Goal: Task Accomplishment & Management: Manage account settings

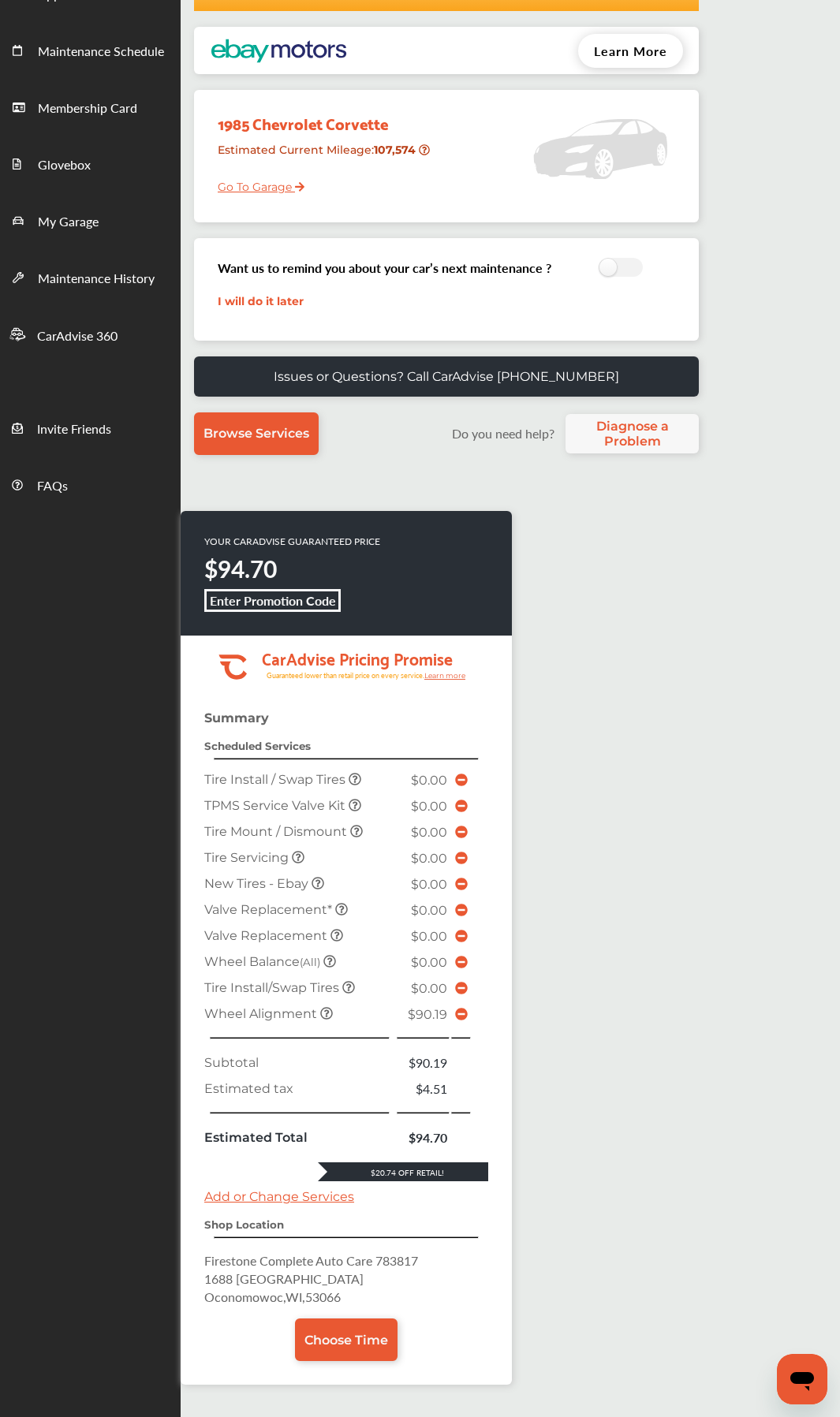
scroll to position [79, 0]
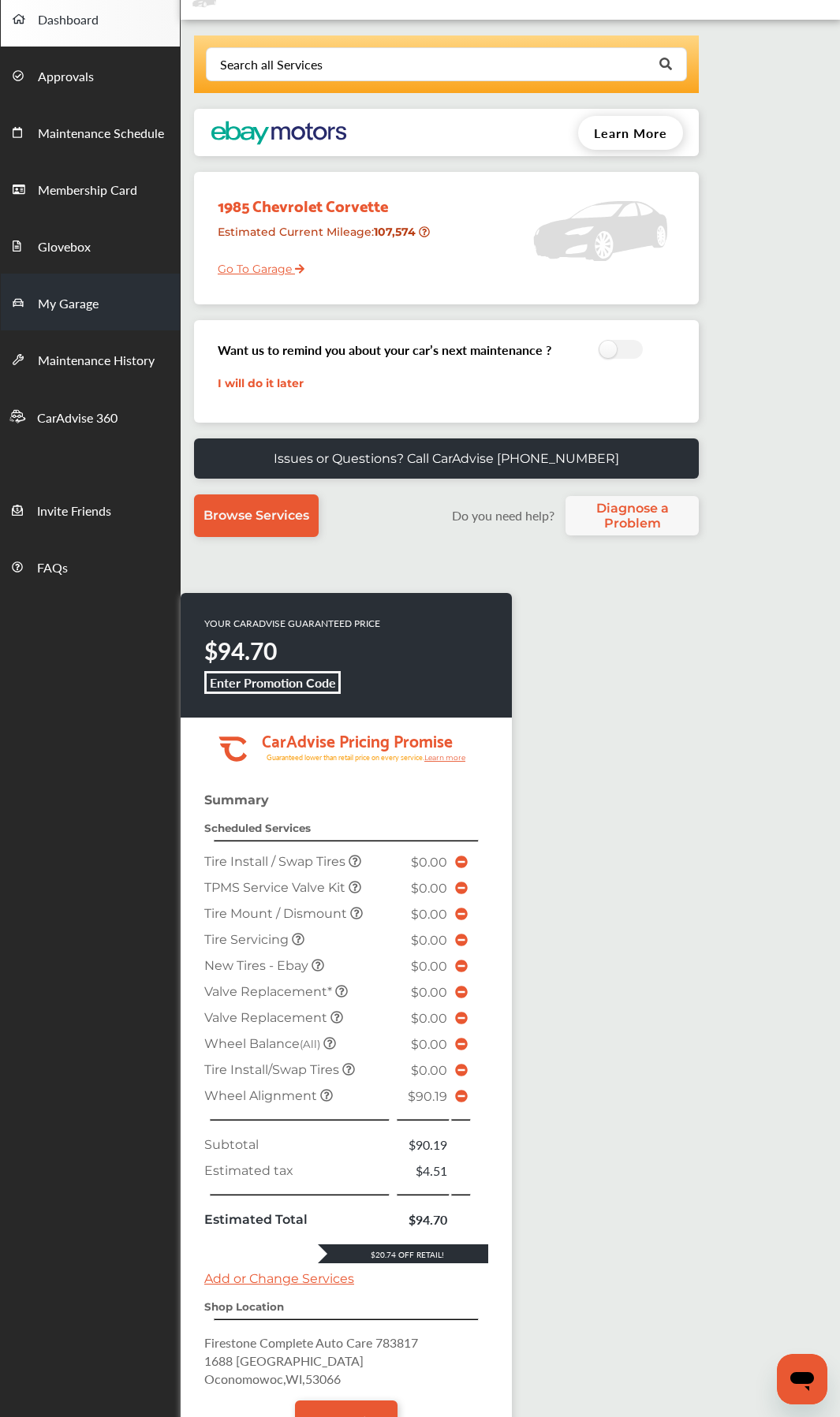
click at [75, 322] on link "My Garage" at bounding box center [90, 302] width 179 height 57
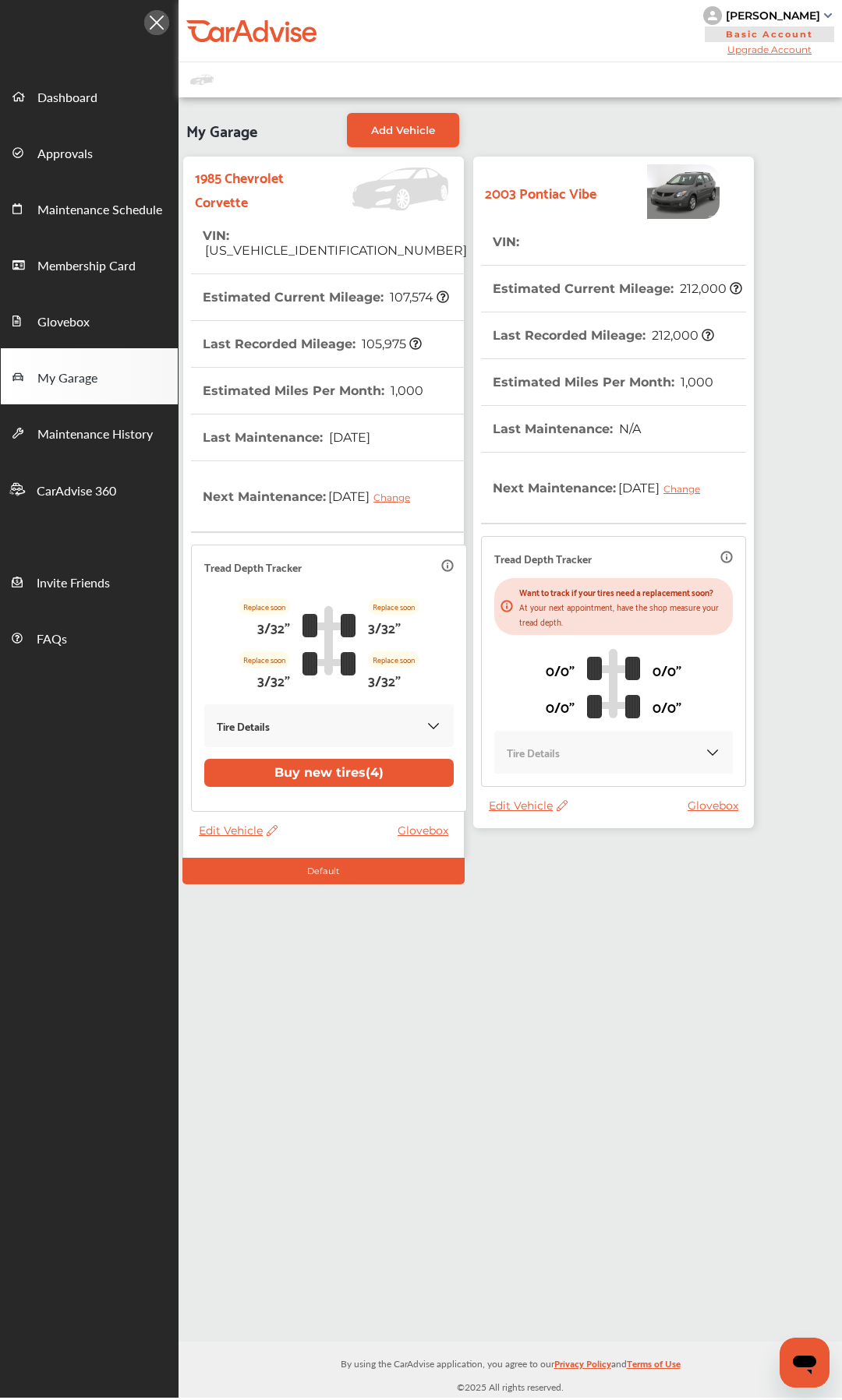
click at [527, 372] on th "Estimated Miles Per Month : 1,000" at bounding box center [602, 382] width 220 height 46
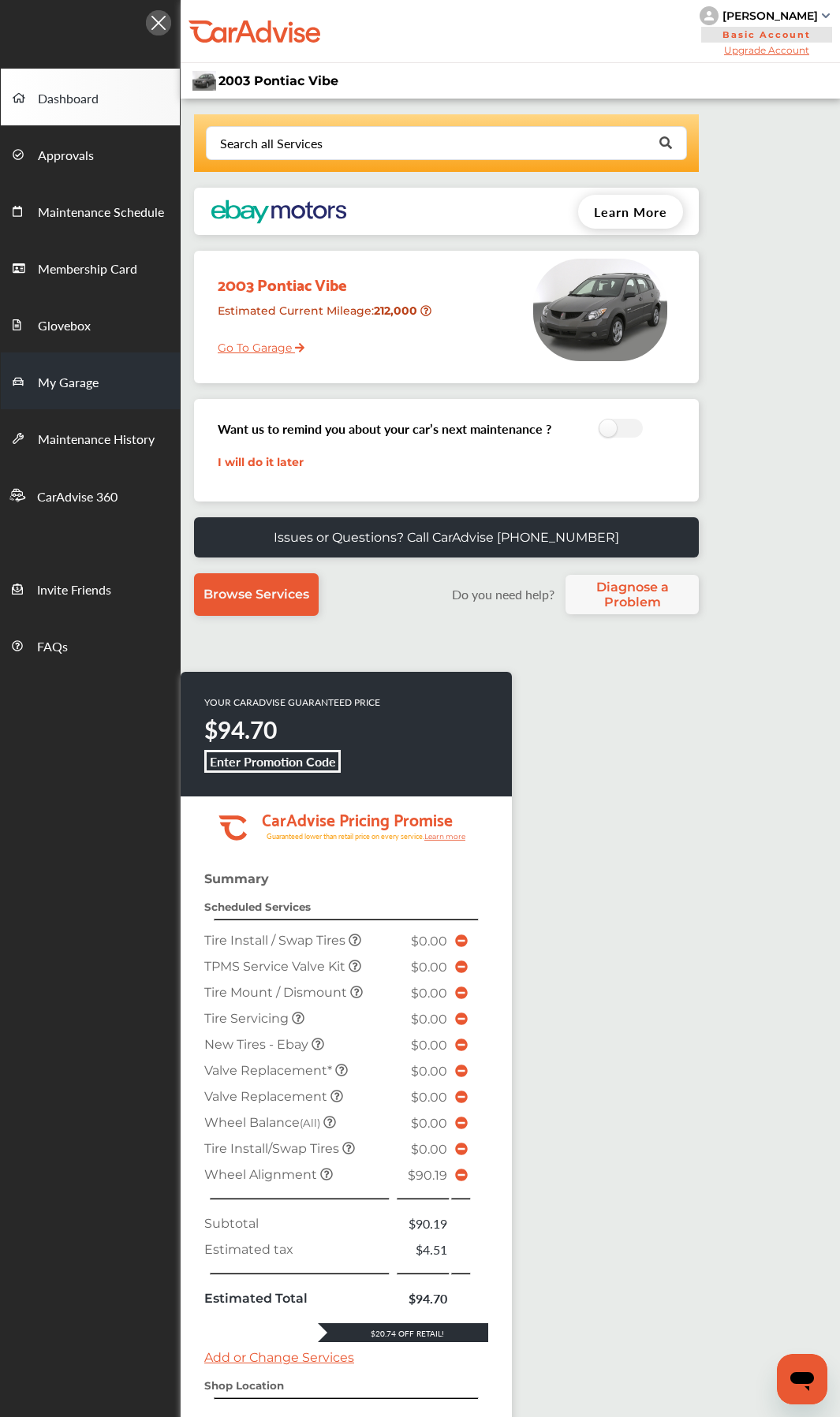
click at [89, 389] on span "My Garage" at bounding box center [68, 383] width 60 height 21
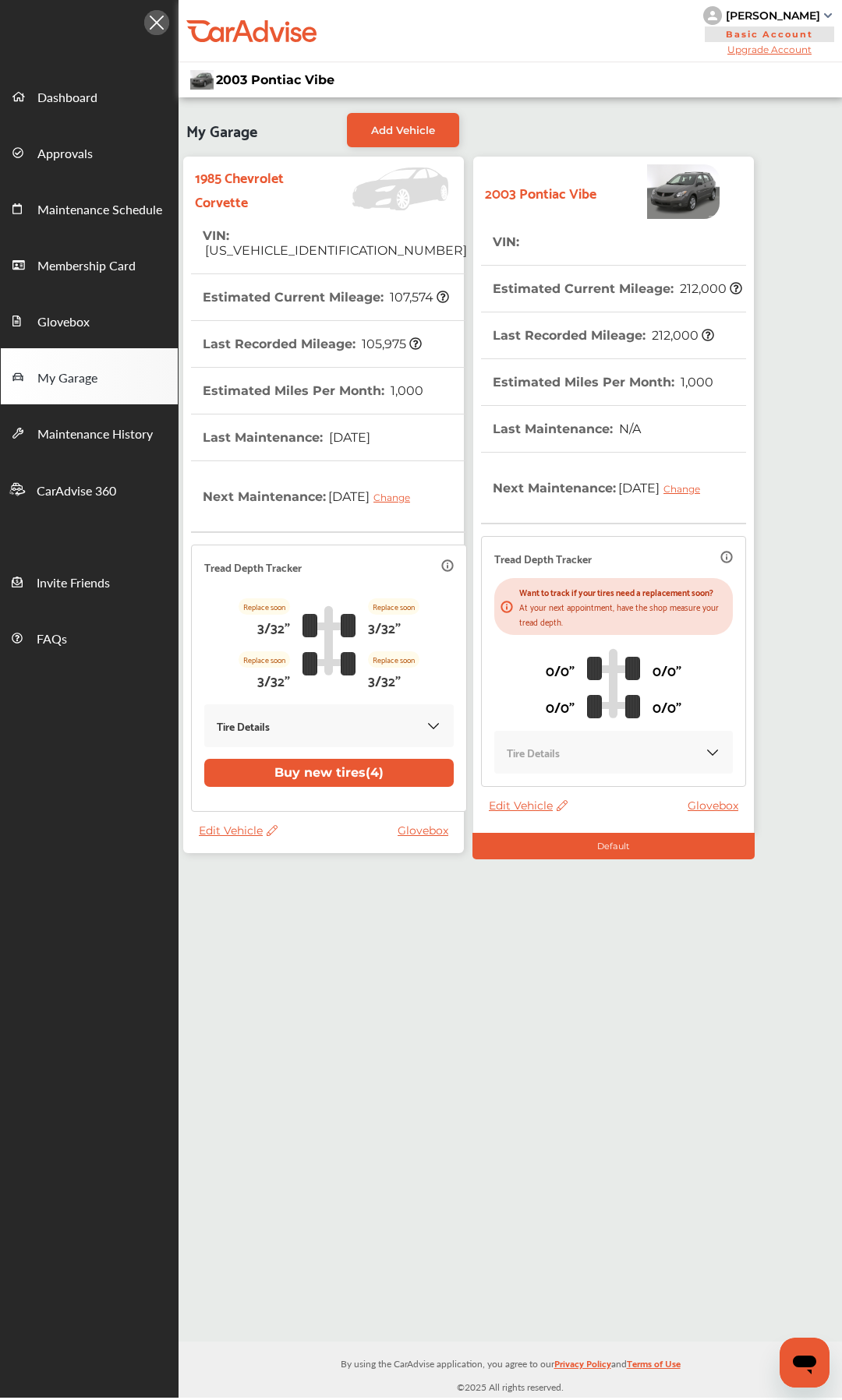
click at [528, 745] on span "Edit Vehicle" at bounding box center [528, 806] width 79 height 14
click at [570, 745] on div "Edit" at bounding box center [598, 837] width 140 height 25
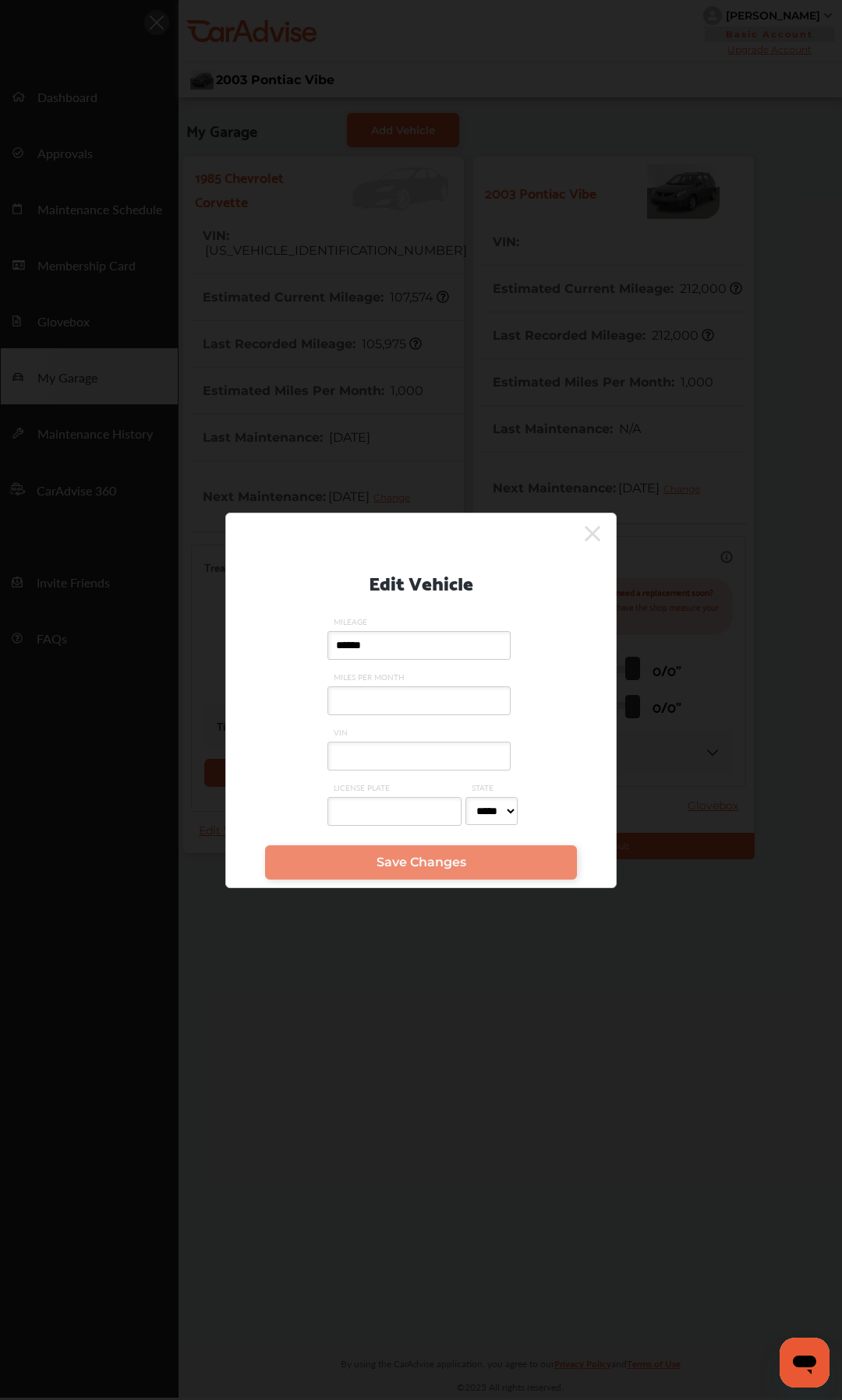
click at [404, 745] on input "VIN" at bounding box center [419, 756] width 183 height 29
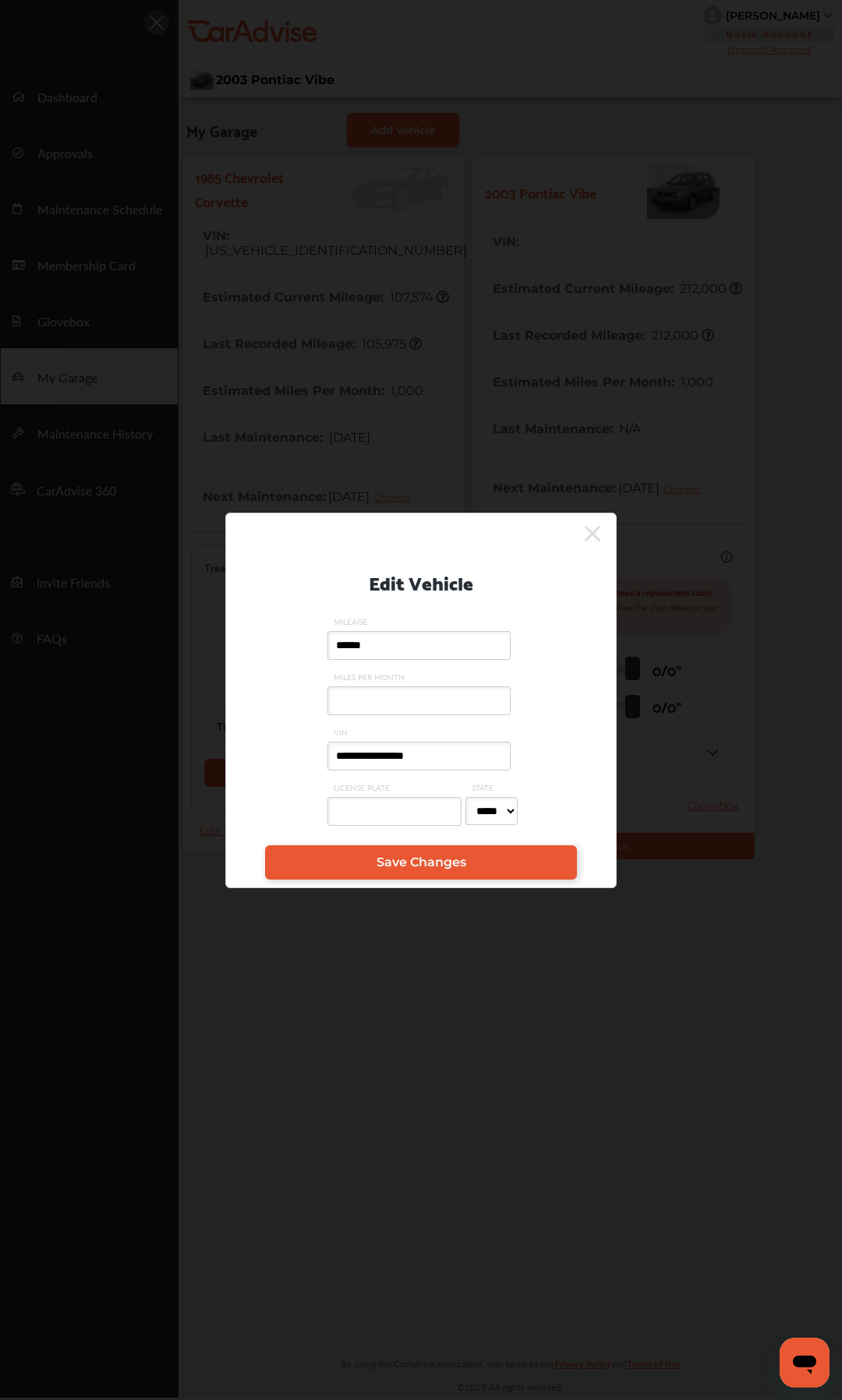
type input "**********"
click at [488, 745] on link "Save Changes" at bounding box center [421, 863] width 312 height 34
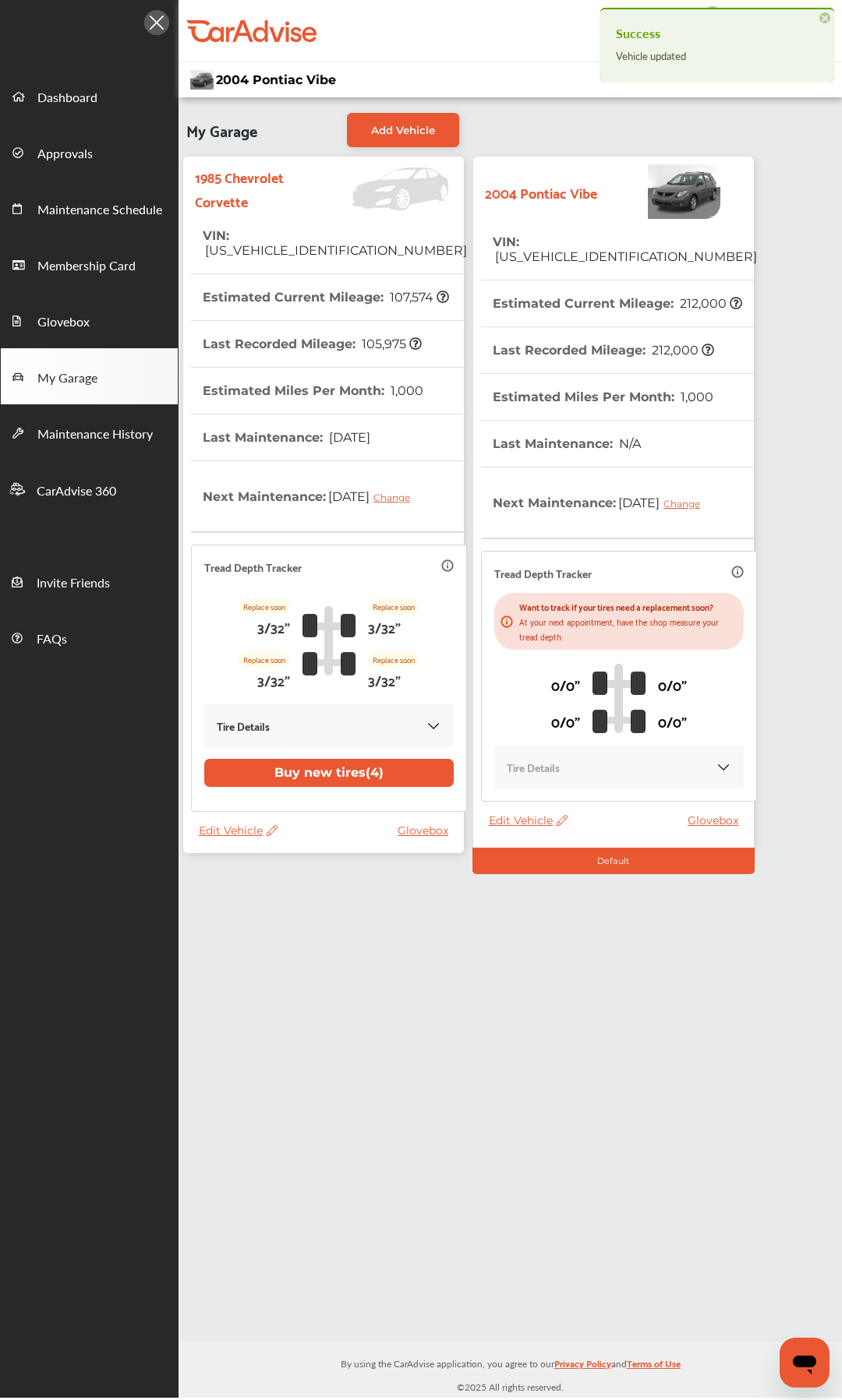
click at [218, 745] on span "Edit Vehicle" at bounding box center [238, 830] width 79 height 14
click at [259, 745] on div "Remove" at bounding box center [287, 874] width 140 height 25
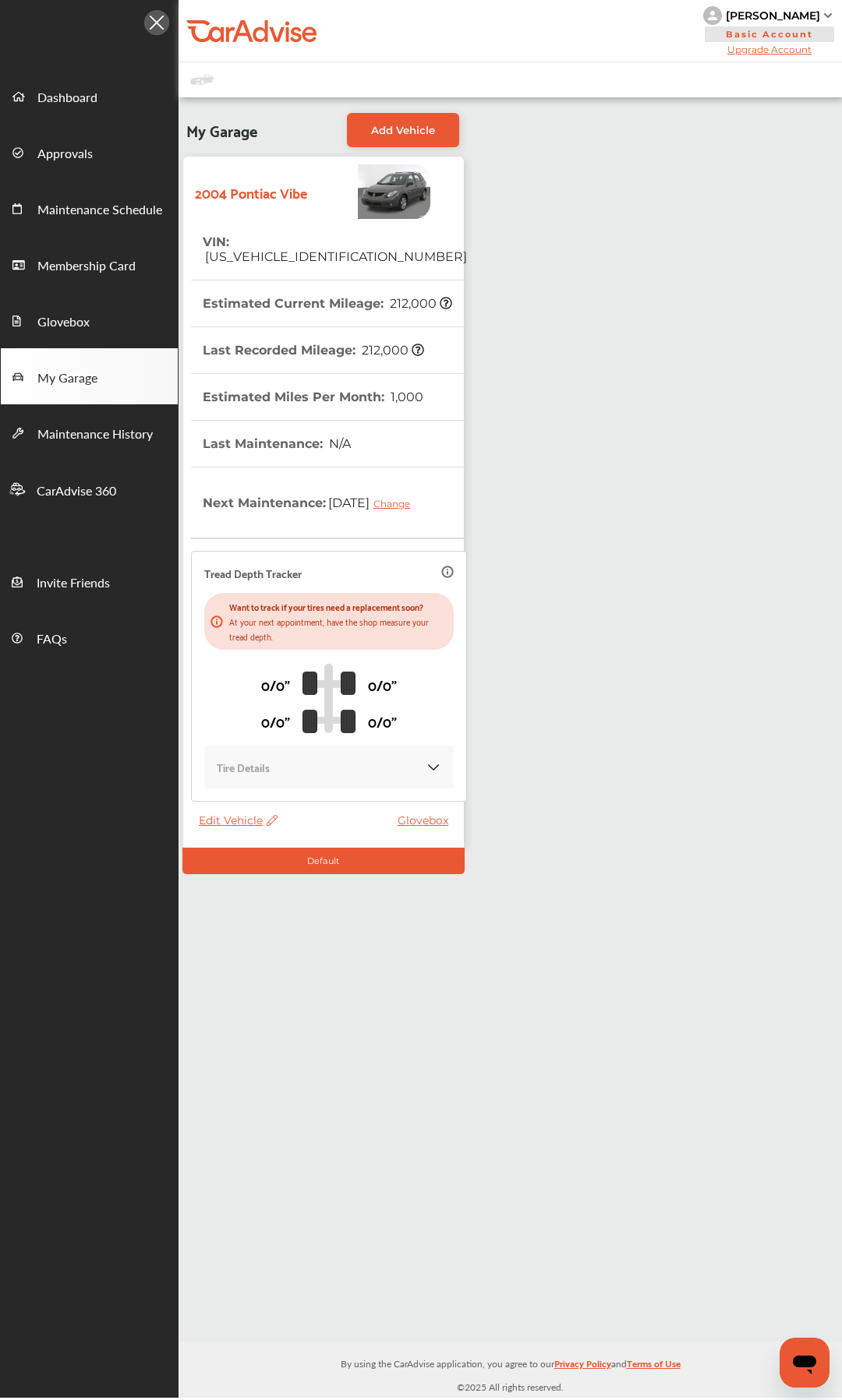
click at [276, 745] on div "My Garage Add Vehicle 2004 Pontiac Vibe VIN : [US_VEHICLE_IDENTIFICATION_NUMBER…" at bounding box center [510, 720] width 663 height 1244
click at [66, 102] on span "Dashboard" at bounding box center [67, 98] width 60 height 20
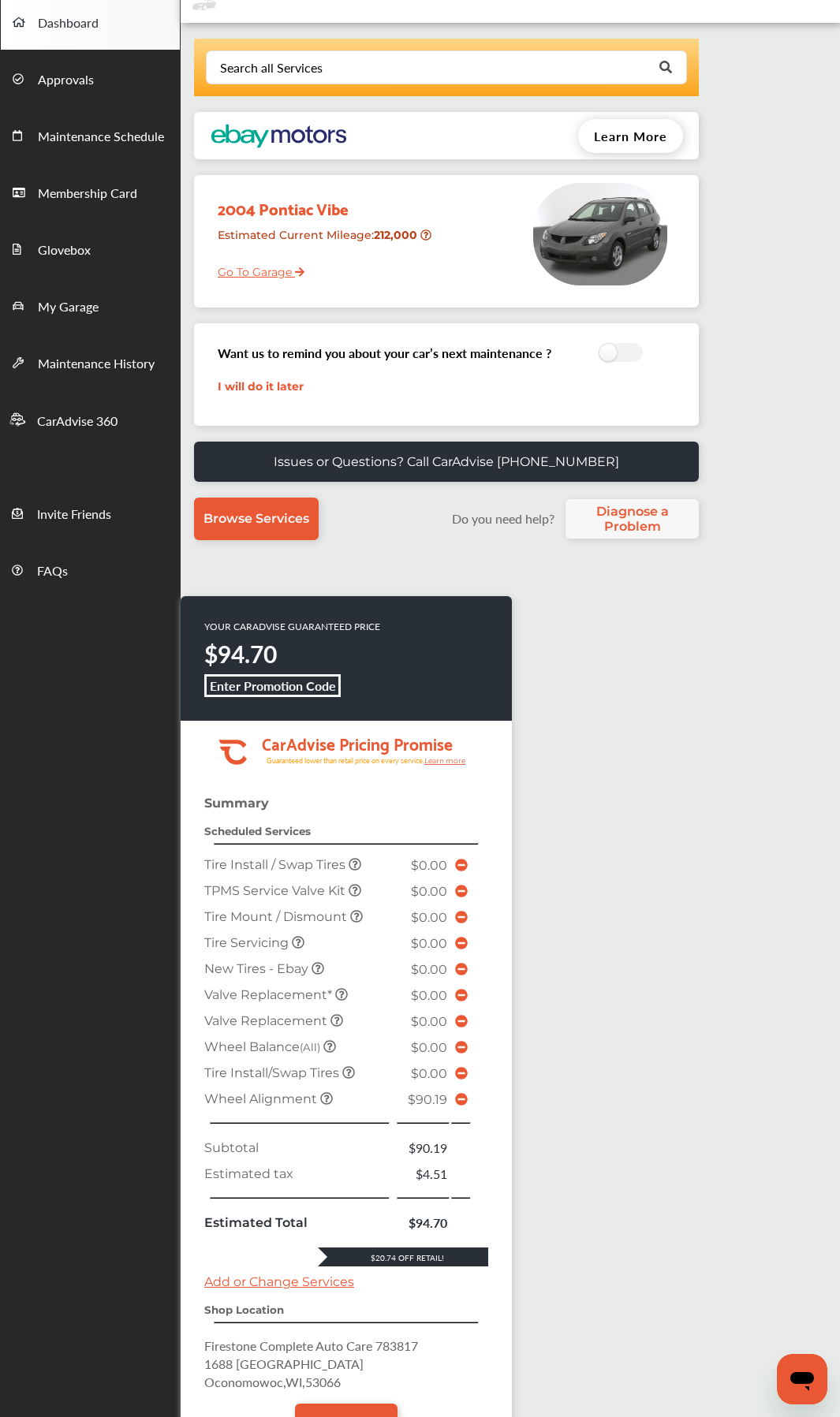
scroll to position [259, 0]
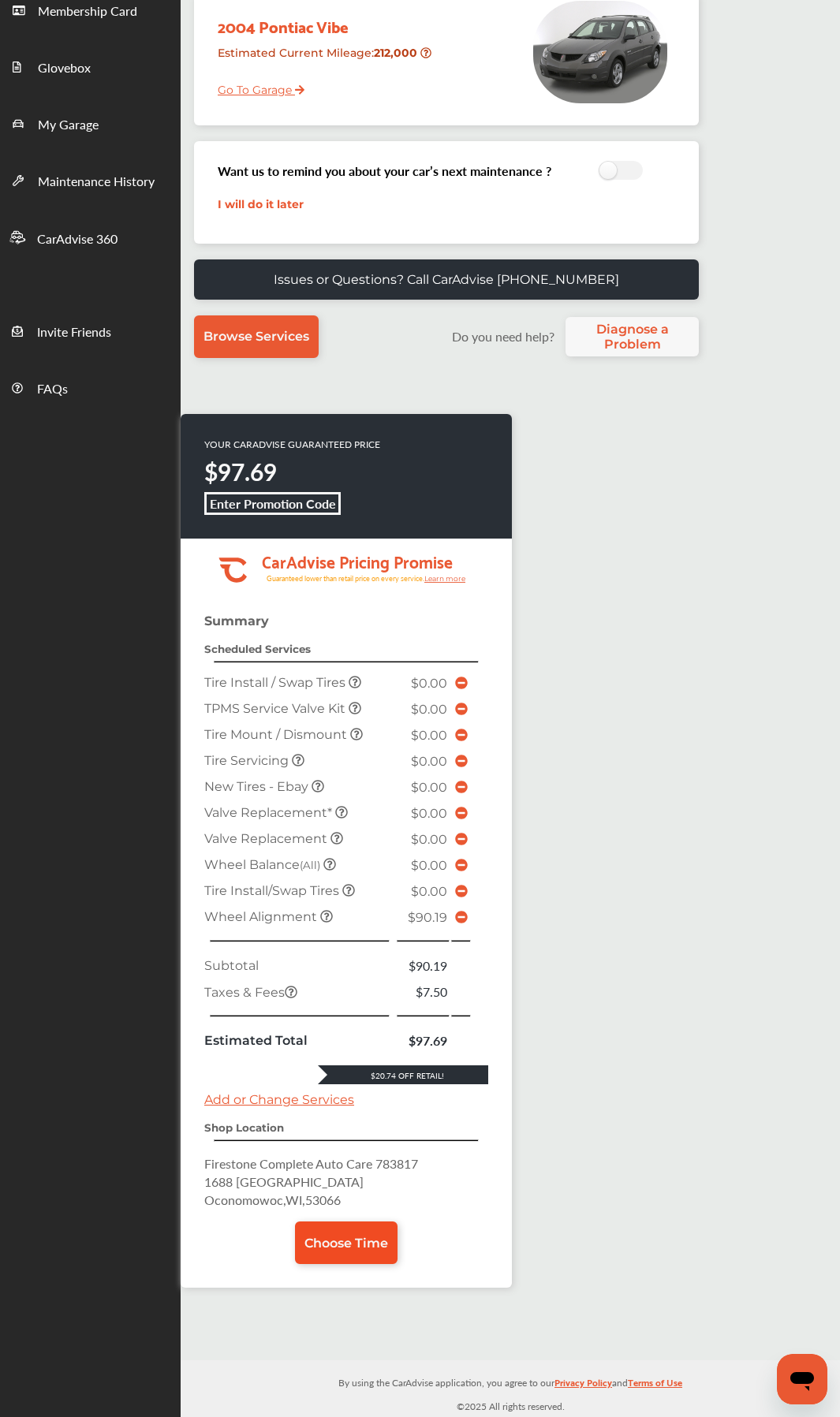
click at [354, 754] on link "Choose Time" at bounding box center [346, 1242] width 103 height 42
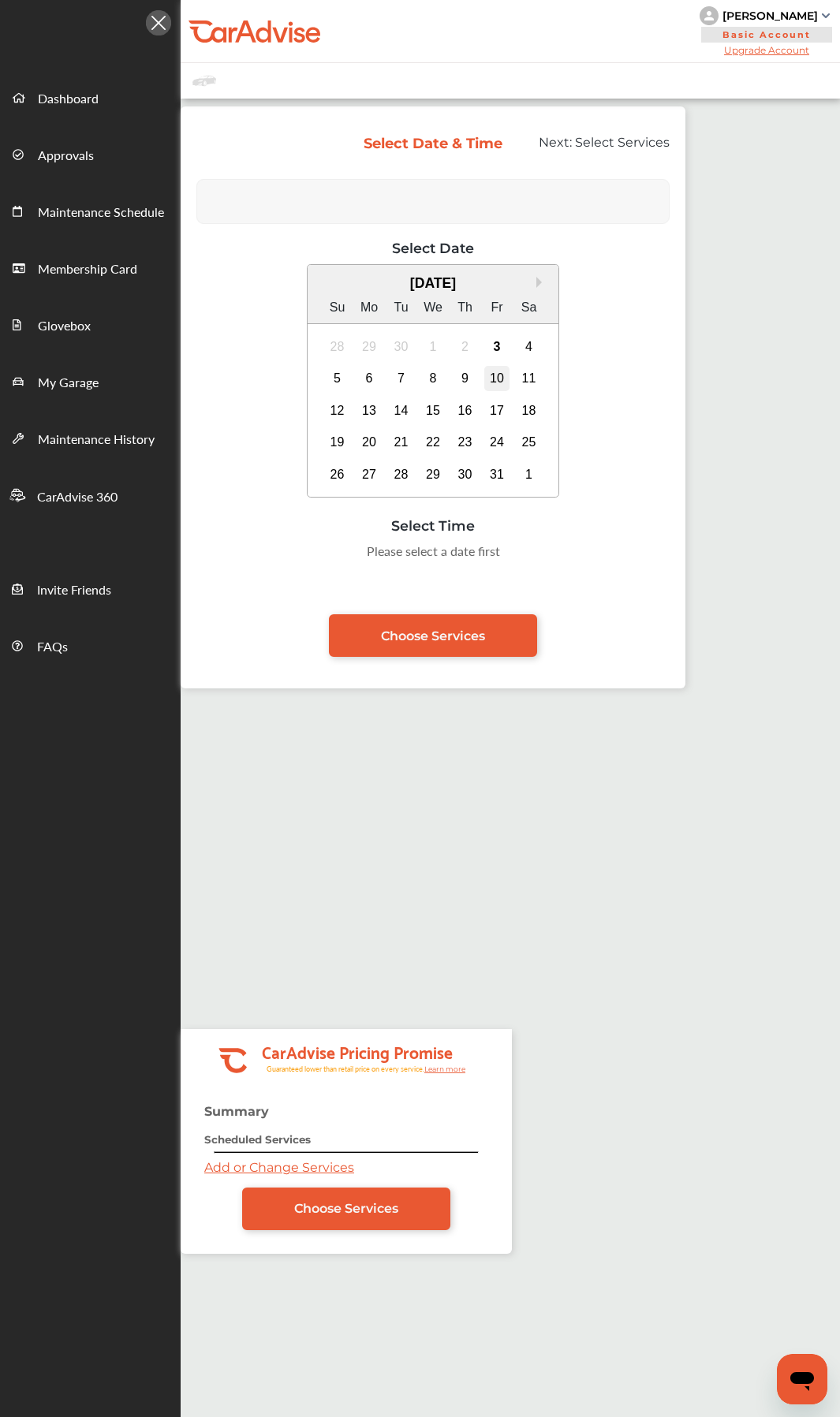
click at [500, 383] on div "10" at bounding box center [496, 379] width 25 height 25
click at [454, 384] on div "9" at bounding box center [465, 379] width 25 height 25
click at [493, 376] on div "Retrieving Shop Times..." at bounding box center [432, 399] width 160 height 69
click at [493, 376] on div "10" at bounding box center [496, 379] width 25 height 25
